Goal: Navigation & Orientation: Find specific page/section

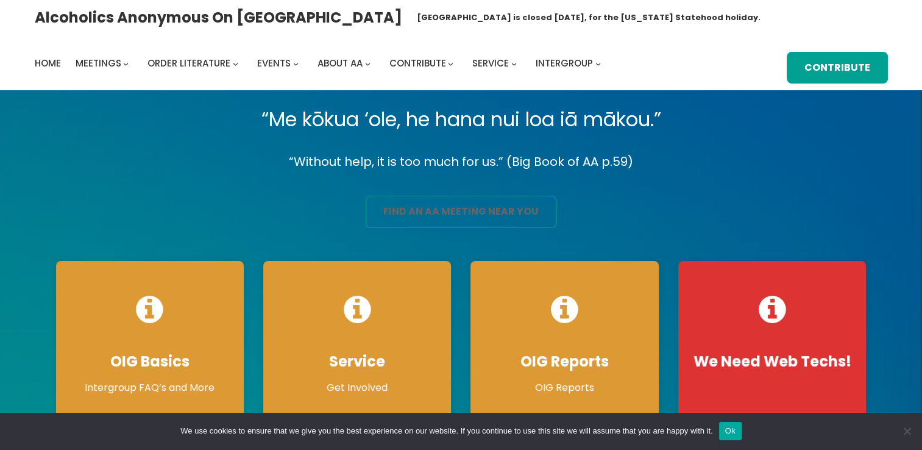
click at [504, 213] on link "find an aa meeting near you" at bounding box center [460, 212] width 191 height 32
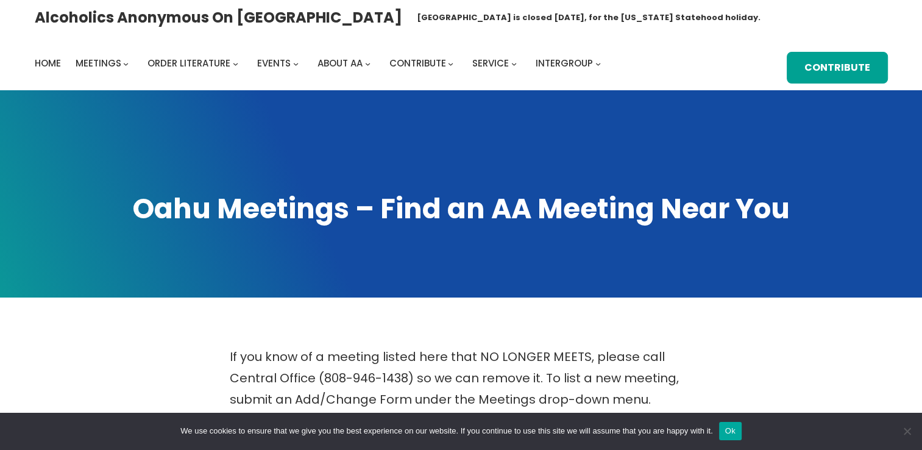
scroll to position [393, 0]
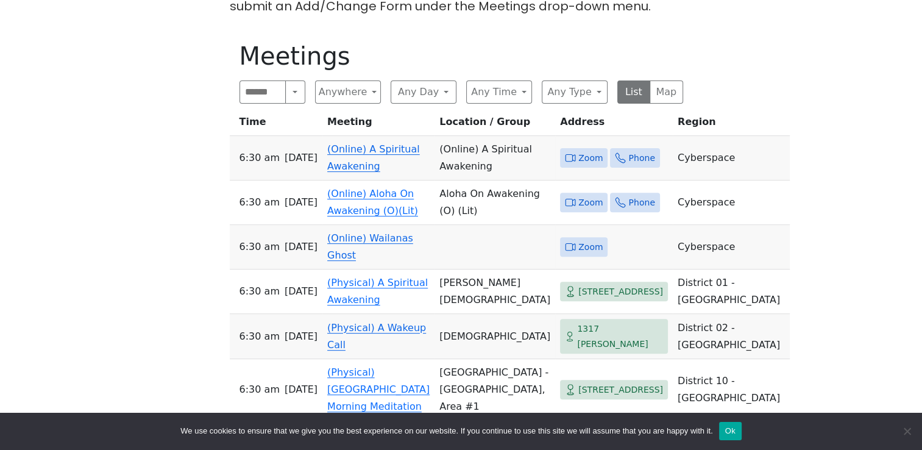
click at [572, 154] on icon at bounding box center [573, 157] width 3 height 7
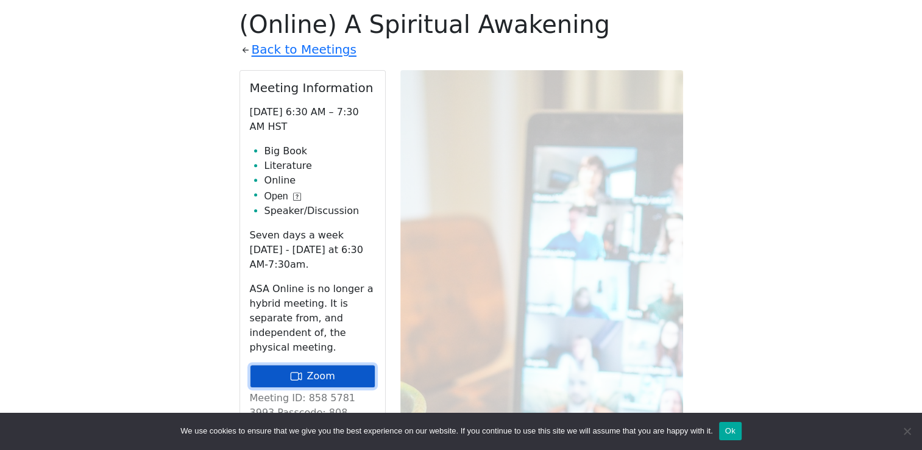
click at [328, 364] on link "Zoom" at bounding box center [312, 375] width 125 height 23
